Goal: Task Accomplishment & Management: Use online tool/utility

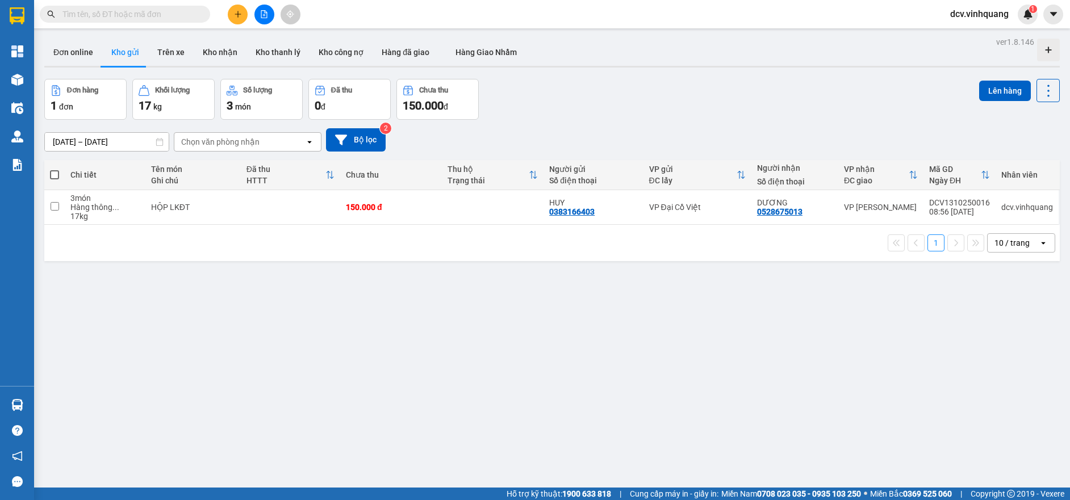
drag, startPoint x: 1041, startPoint y: 242, endPoint x: 1037, endPoint y: 252, distance: 10.4
click at [1040, 242] on div "open" at bounding box center [1047, 243] width 16 height 18
click at [1008, 366] on span "100 / trang" at bounding box center [1008, 368] width 41 height 11
click at [48, 170] on th at bounding box center [54, 175] width 20 height 30
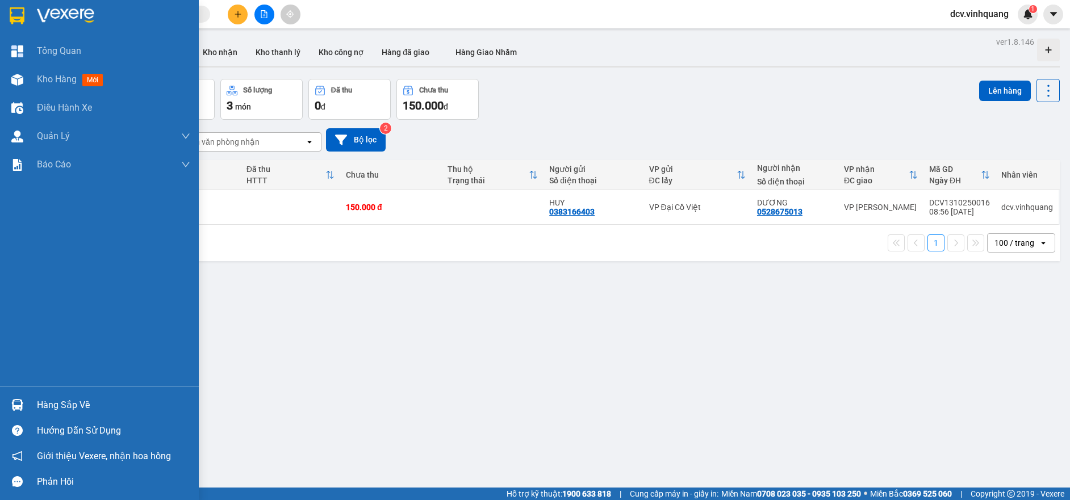
drag, startPoint x: 38, startPoint y: 404, endPoint x: 68, endPoint y: 409, distance: 30.4
click at [39, 404] on div "Hàng sắp về" at bounding box center [113, 405] width 153 height 17
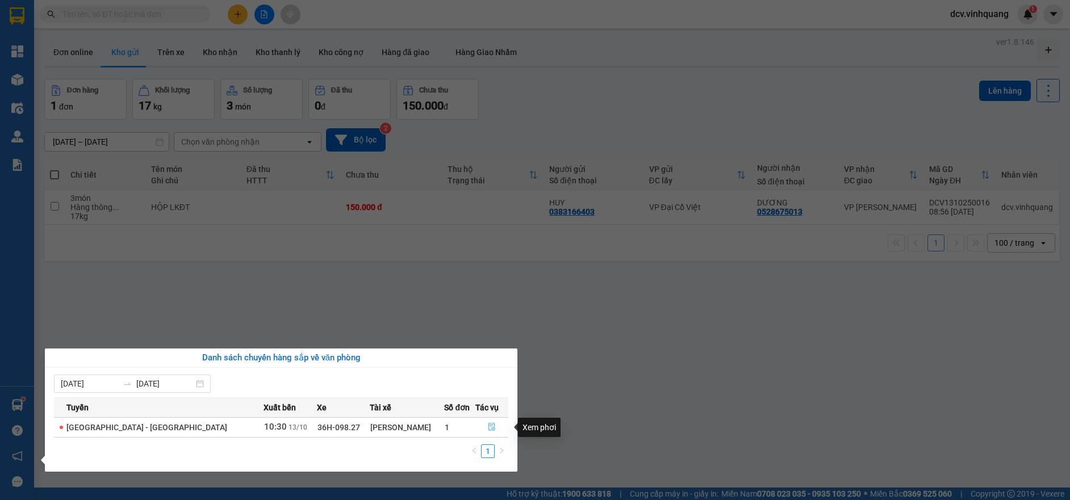
click at [488, 425] on icon "file-done" at bounding box center [491, 428] width 7 height 8
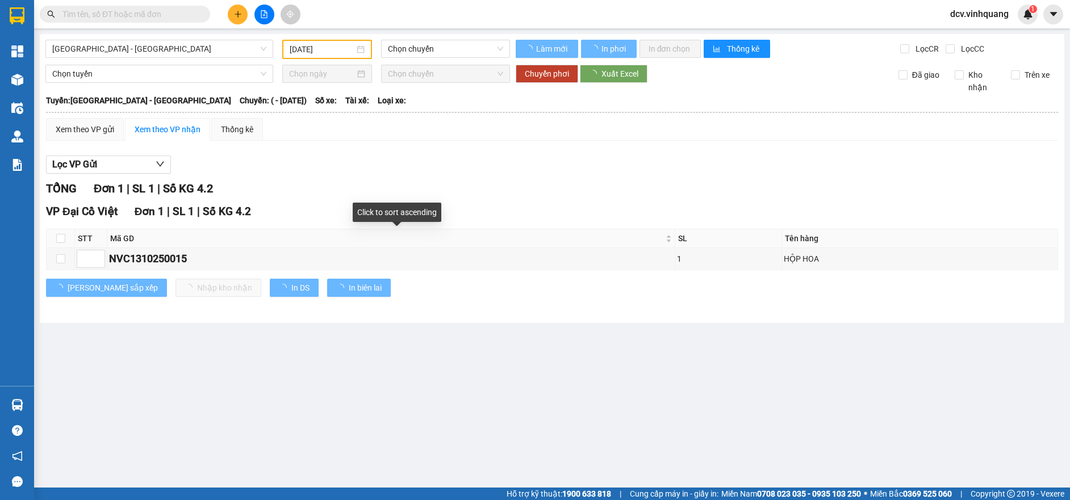
type input "[DATE]"
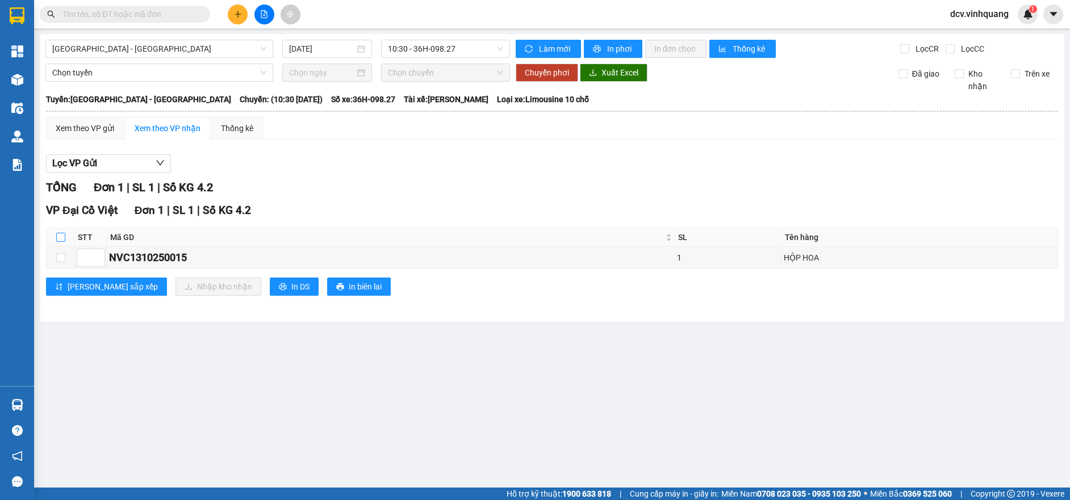
click at [58, 237] on input "checkbox" at bounding box center [60, 237] width 9 height 9
checkbox input "true"
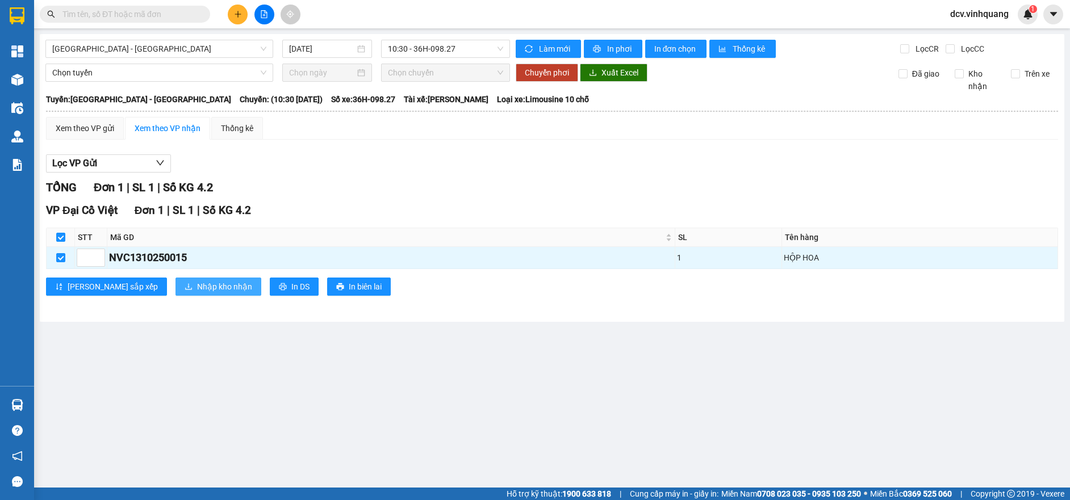
click at [197, 286] on span "Nhập kho nhận" at bounding box center [224, 287] width 55 height 12
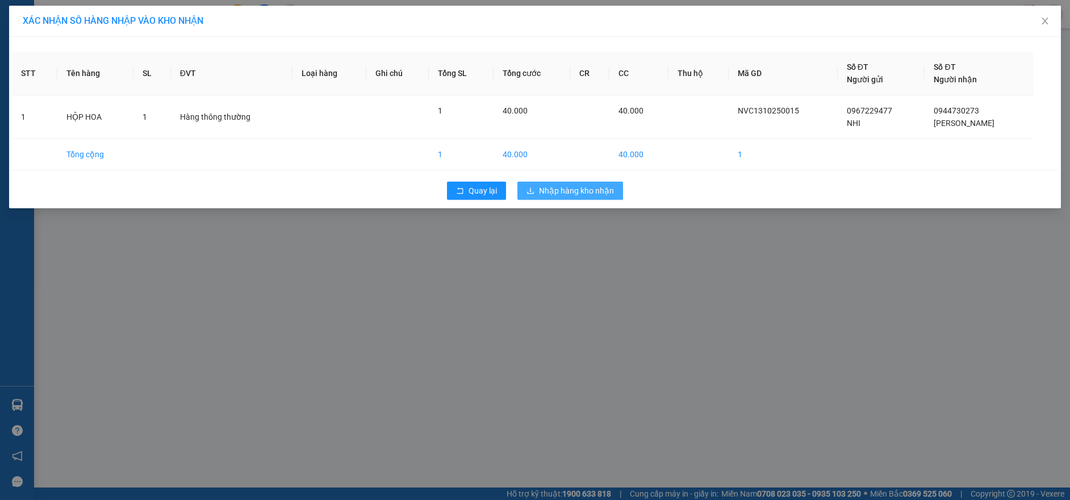
click at [575, 188] on span "Nhập hàng kho nhận" at bounding box center [576, 191] width 75 height 12
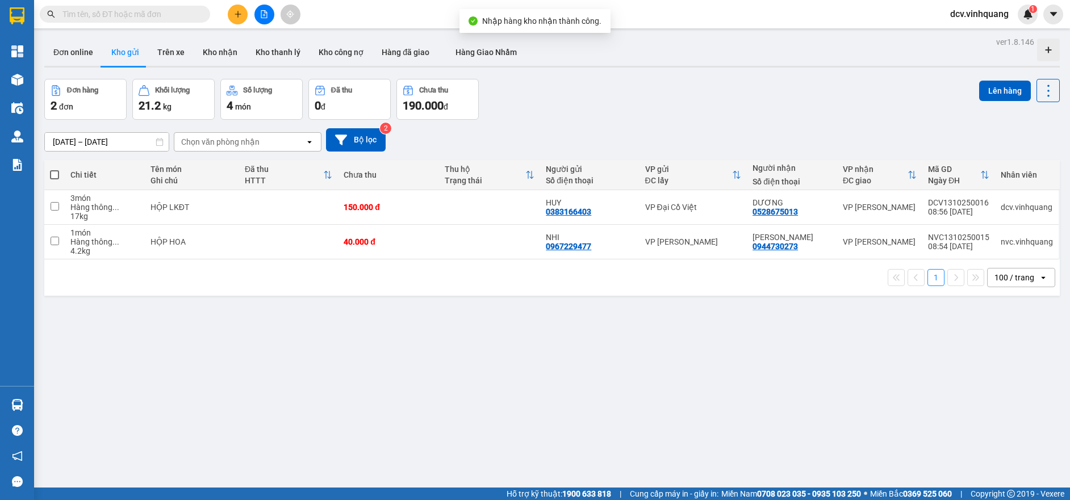
drag, startPoint x: 57, startPoint y: 175, endPoint x: 113, endPoint y: 185, distance: 57.1
click at [56, 175] on span at bounding box center [54, 174] width 9 height 9
click at [55, 169] on input "checkbox" at bounding box center [55, 169] width 0 height 0
checkbox input "true"
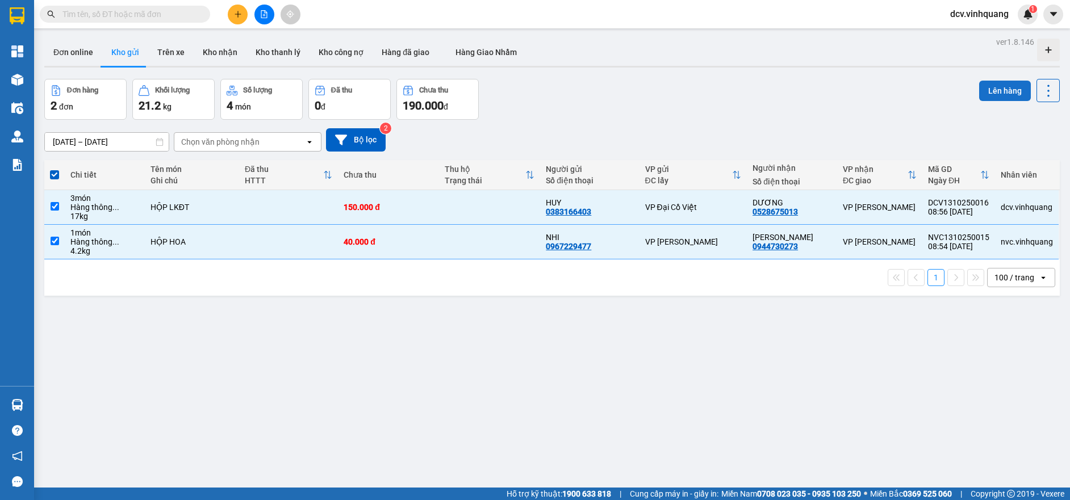
click at [992, 89] on button "Lên hàng" at bounding box center [1005, 91] width 52 height 20
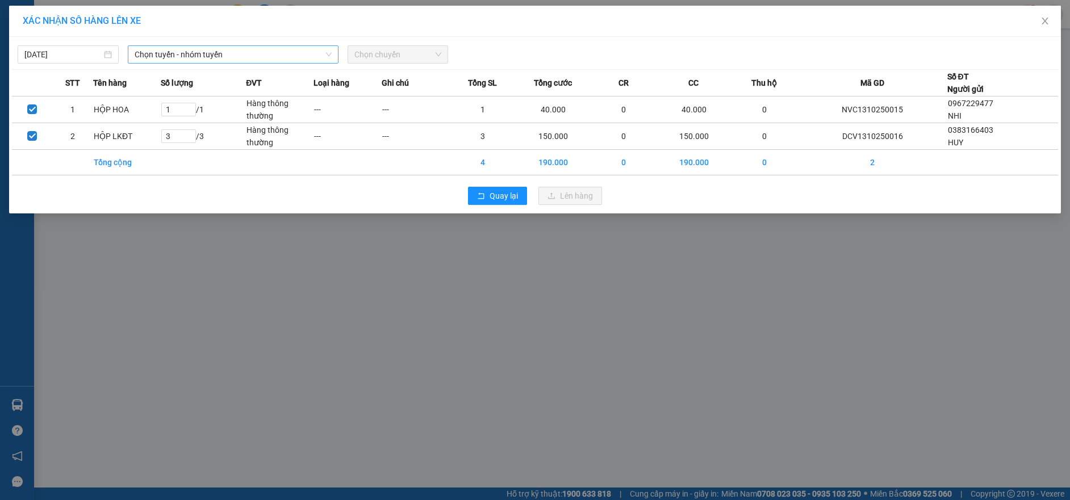
click at [167, 52] on span "Chọn tuyến - nhóm tuyến" at bounding box center [233, 54] width 197 height 17
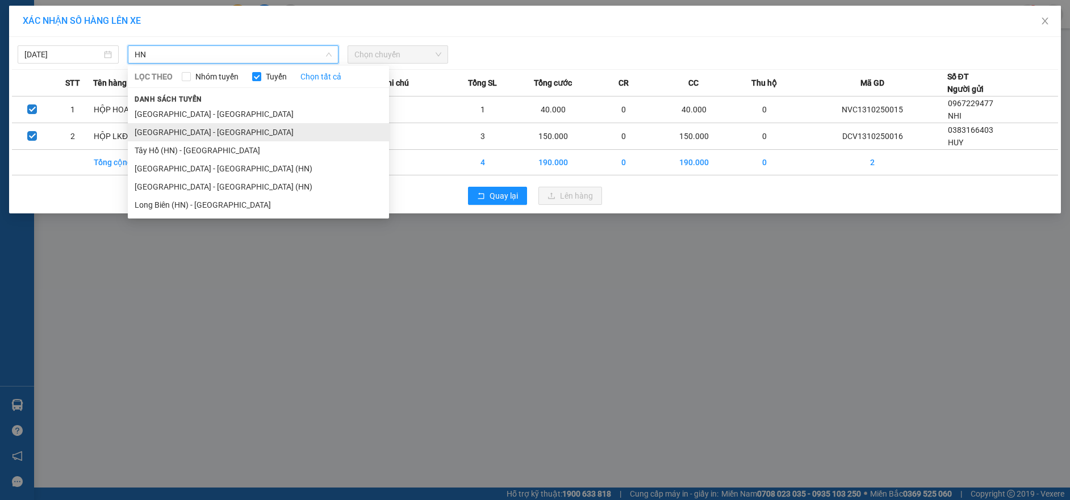
type input "HN"
drag, startPoint x: 147, startPoint y: 135, endPoint x: 208, endPoint y: 135, distance: 61.3
click at [147, 135] on li "[GEOGRAPHIC_DATA] - [GEOGRAPHIC_DATA]" at bounding box center [258, 132] width 261 height 18
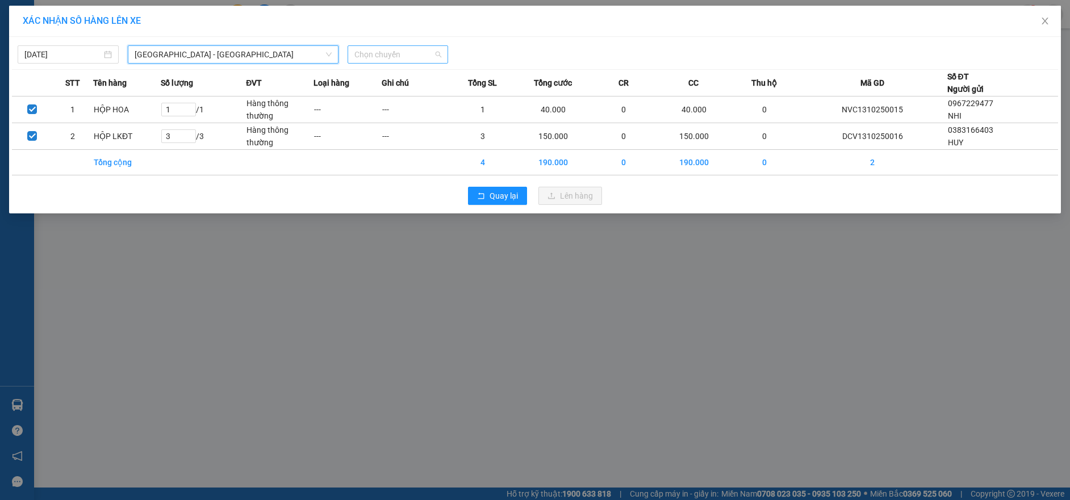
click at [365, 55] on span "Chọn chuyến" at bounding box center [397, 54] width 87 height 17
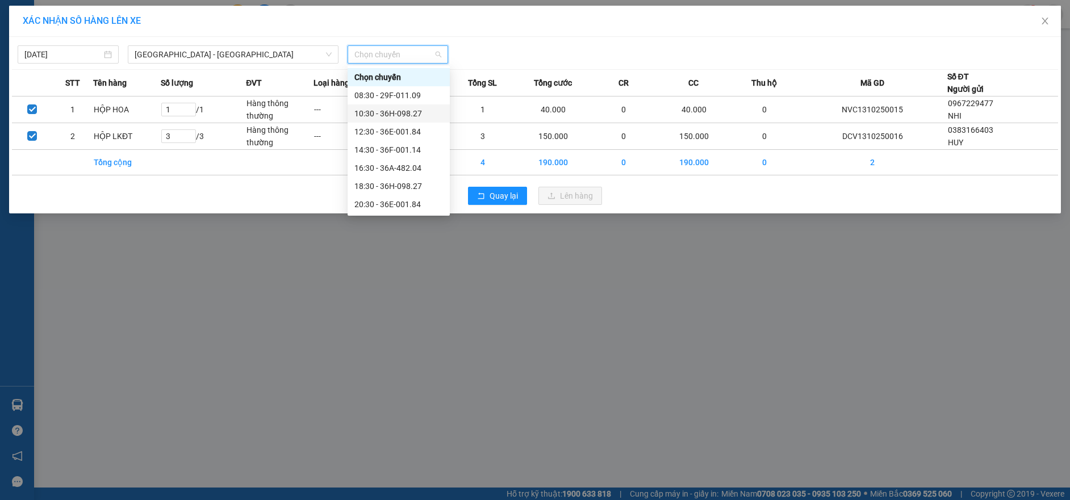
click at [375, 112] on div "10:30 - 36H-098.27" at bounding box center [398, 113] width 89 height 12
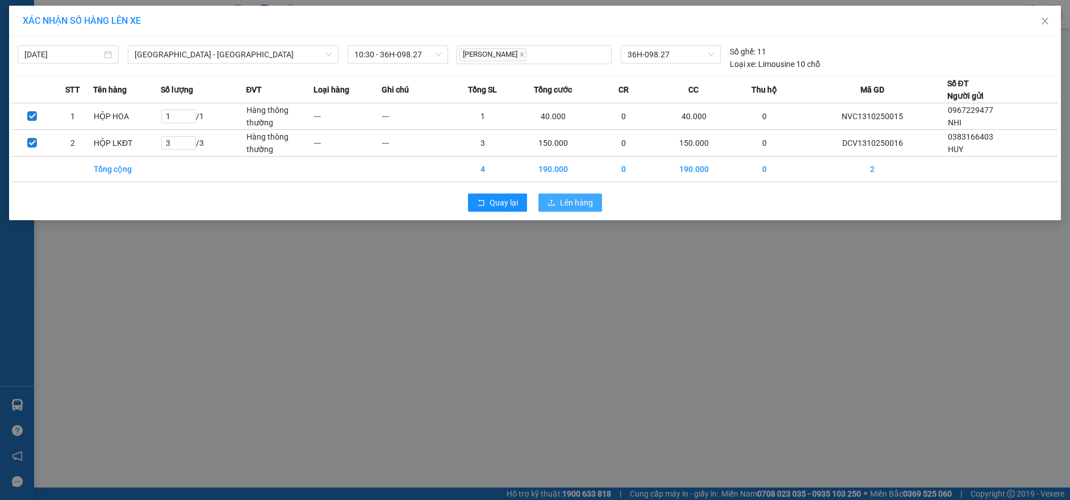
drag, startPoint x: 569, startPoint y: 206, endPoint x: 647, endPoint y: 217, distance: 78.6
click at [569, 207] on span "Lên hàng" at bounding box center [576, 203] width 33 height 12
